Goal: Check status: Check status

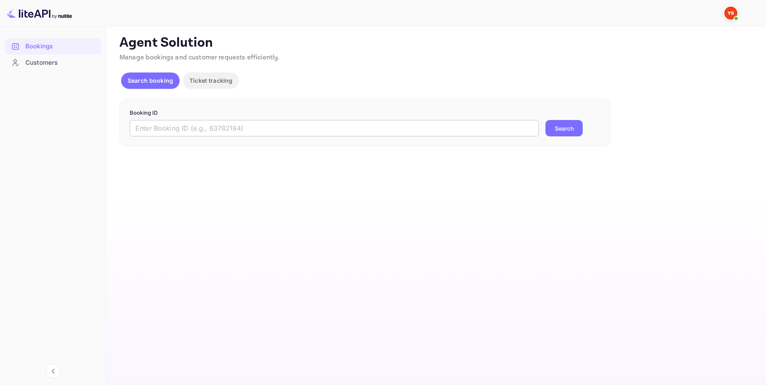
click at [250, 132] on input "text" at bounding box center [334, 128] width 409 height 16
paste input "9544748"
type input "9544748"
click at [575, 122] on button "Search" at bounding box center [564, 128] width 37 height 16
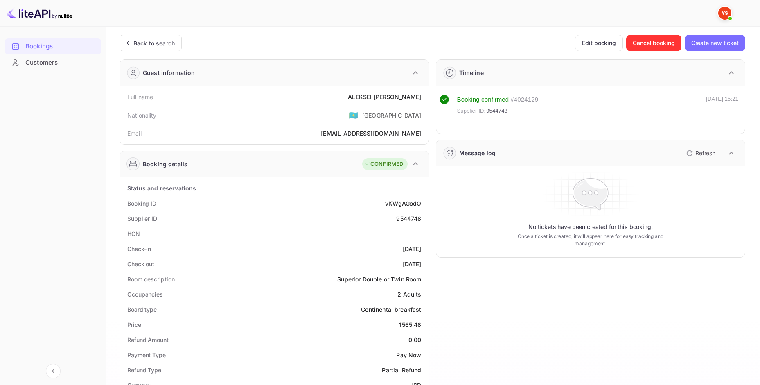
click at [405, 94] on div "[PERSON_NAME]" at bounding box center [384, 97] width 73 height 9
click at [406, 96] on div "[PERSON_NAME]" at bounding box center [384, 97] width 73 height 9
click at [385, 97] on div "[PERSON_NAME]" at bounding box center [384, 97] width 73 height 9
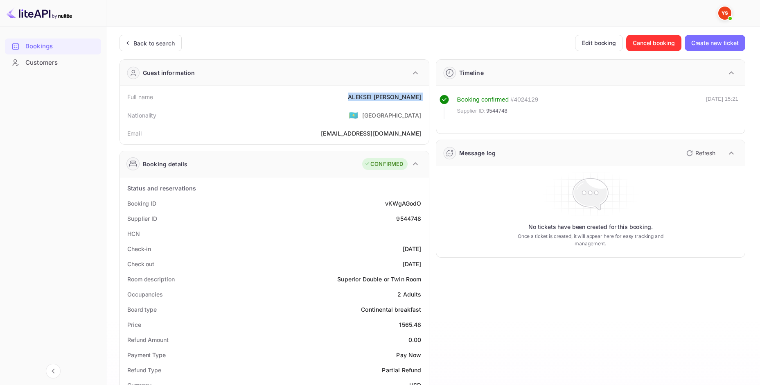
click at [385, 97] on div "[PERSON_NAME]" at bounding box center [384, 97] width 73 height 9
copy div "[PERSON_NAME]"
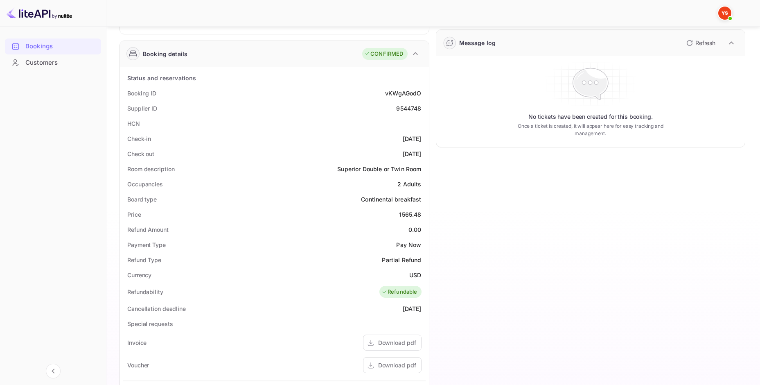
scroll to position [123, 0]
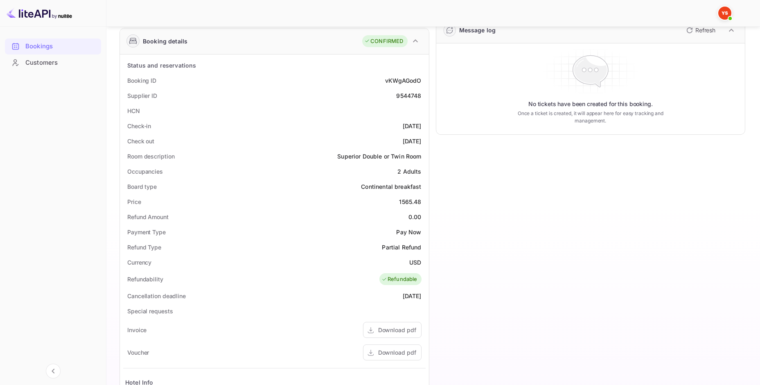
click at [411, 203] on div "1565.48" at bounding box center [410, 201] width 22 height 9
copy div "1565.48"
click at [420, 261] on div "USD" at bounding box center [415, 262] width 12 height 9
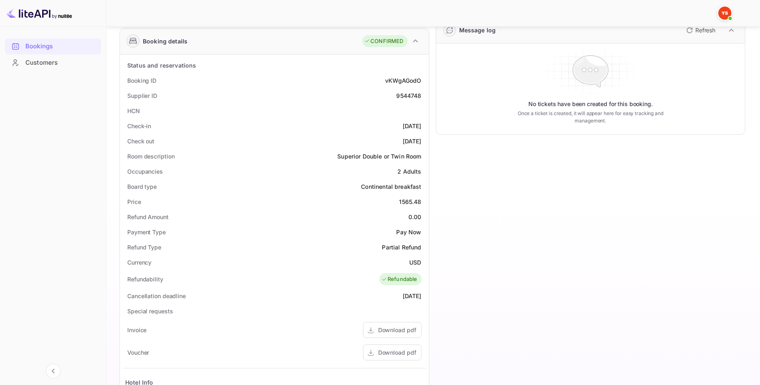
click at [415, 266] on div "USD" at bounding box center [415, 262] width 12 height 9
click at [415, 263] on div "USD" at bounding box center [415, 262] width 12 height 9
copy div "USD"
